Goal: Task Accomplishment & Management: Complete application form

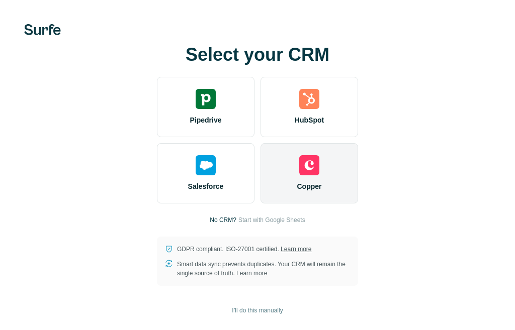
click at [317, 163] on img at bounding box center [309, 165] width 20 height 20
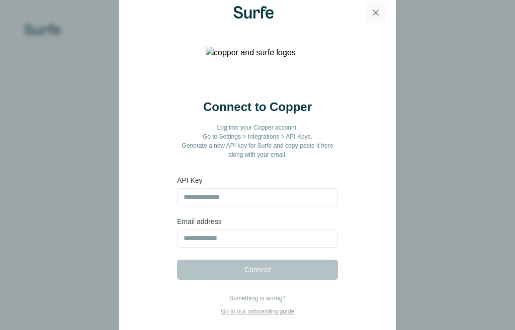
click at [374, 13] on icon "button" at bounding box center [376, 13] width 6 height 6
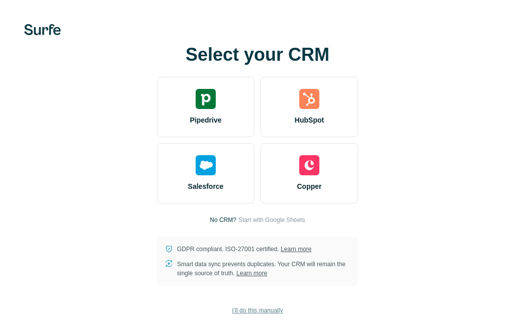
click at [262, 306] on span "I’ll do this manually" at bounding box center [257, 310] width 51 height 9
click at [262, 314] on span "I’ll do this manually" at bounding box center [257, 310] width 51 height 9
click at [268, 311] on span "I’ll do this manually" at bounding box center [257, 310] width 51 height 9
